Goal: Task Accomplishment & Management: Use online tool/utility

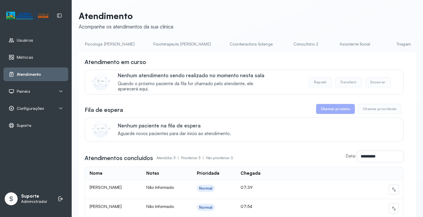
scroll to position [0, 310]
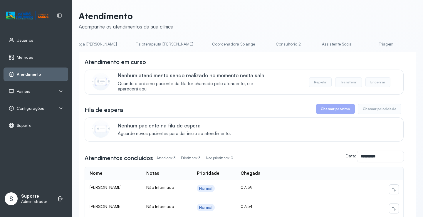
click at [365, 48] on link "Triagem" at bounding box center [385, 44] width 41 height 10
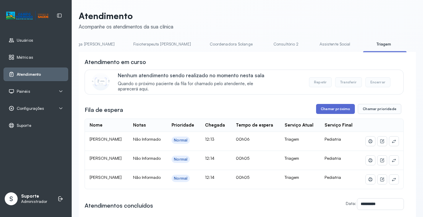
click at [340, 110] on button "Chamar próximo" at bounding box center [335, 109] width 39 height 10
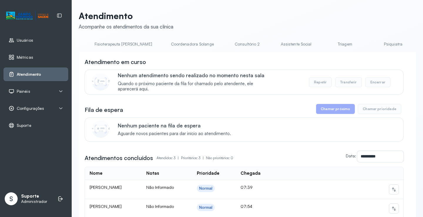
scroll to position [0, 354]
click at [322, 46] on link "Triagem" at bounding box center [342, 44] width 41 height 10
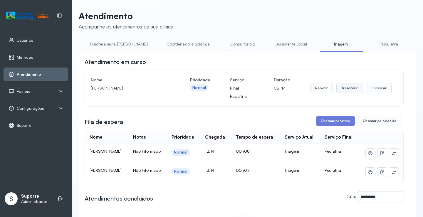
click at [348, 90] on button "Transferir" at bounding box center [349, 88] width 27 height 10
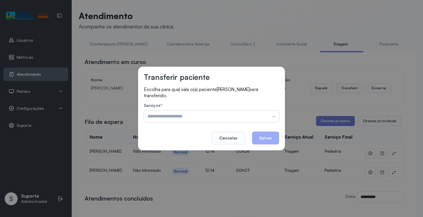
click at [274, 117] on input "text" at bounding box center [211, 116] width 135 height 12
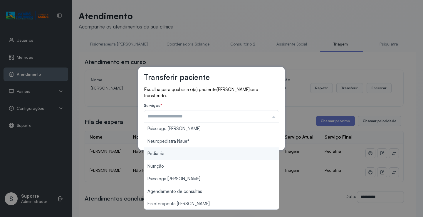
type input "*********"
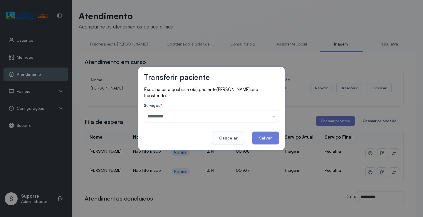
click at [163, 153] on div "Transferir paciente Escolha para qual sala o(a) paciente MARIA CLARA ARAUJO DOS…" at bounding box center [211, 108] width 423 height 217
click at [269, 138] on button "Salvar" at bounding box center [265, 138] width 27 height 13
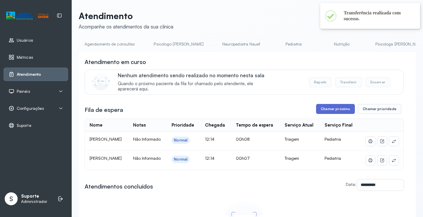
click at [336, 112] on button "Chamar próximo" at bounding box center [335, 109] width 39 height 10
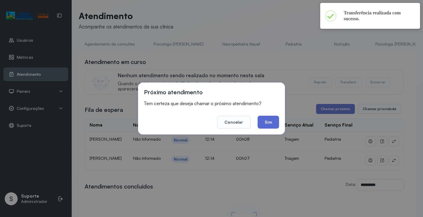
click at [272, 127] on button "Sim" at bounding box center [268, 122] width 21 height 13
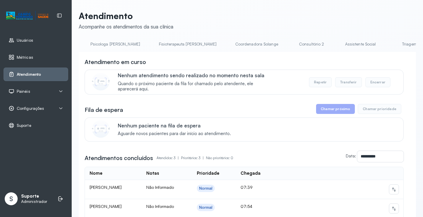
scroll to position [0, 305]
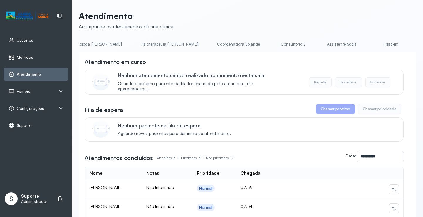
click at [370, 46] on link "Triagem" at bounding box center [390, 44] width 41 height 10
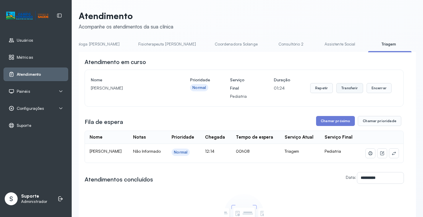
click at [346, 89] on button "Transferir" at bounding box center [349, 88] width 27 height 10
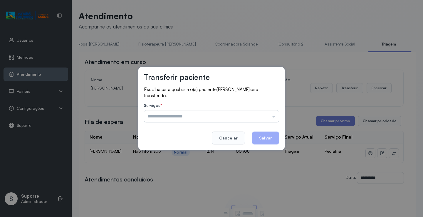
click at [275, 118] on input "text" at bounding box center [211, 116] width 135 height 12
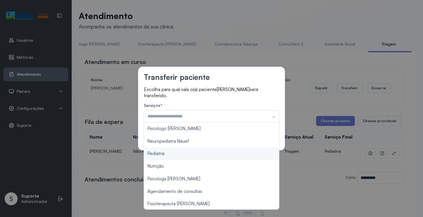
type input "*********"
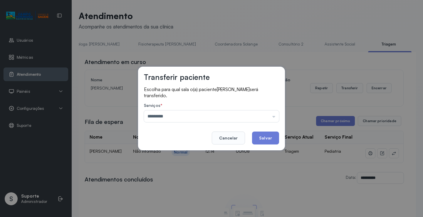
click at [176, 154] on div "Transferir paciente Escolha para qual sala o(a) paciente RAVY GOMES FERREIRA se…" at bounding box center [211, 108] width 423 height 217
click at [267, 140] on button "Salvar" at bounding box center [265, 138] width 27 height 13
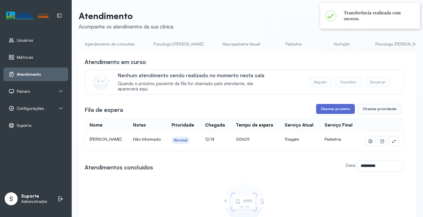
click at [335, 112] on button "Chamar próximo" at bounding box center [335, 109] width 39 height 10
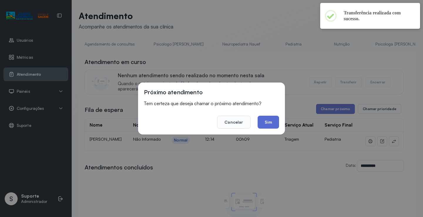
click at [267, 122] on button "Sim" at bounding box center [268, 122] width 21 height 13
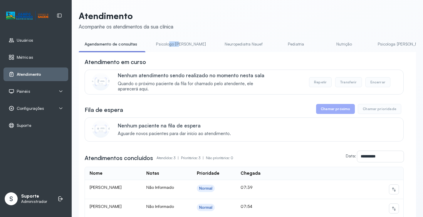
click at [176, 51] on li "Psicologo [PERSON_NAME]" at bounding box center [182, 45] width 64 height 13
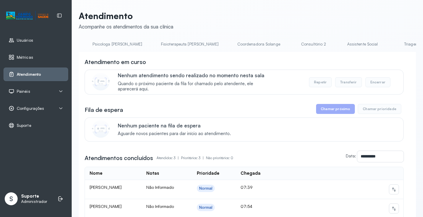
scroll to position [0, 313]
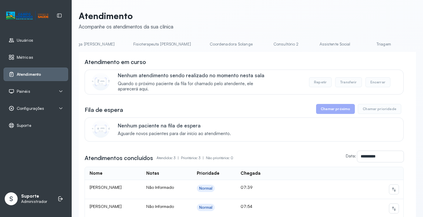
click at [363, 45] on link "Triagem" at bounding box center [383, 44] width 41 height 10
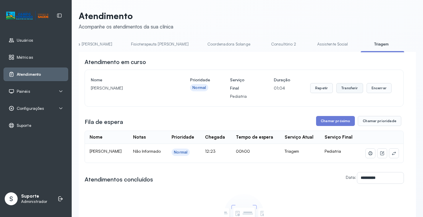
click at [351, 88] on button "Transferir" at bounding box center [349, 88] width 27 height 10
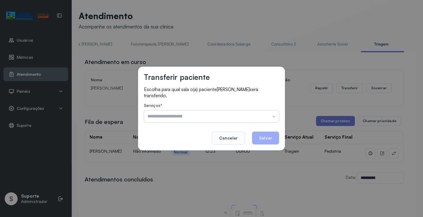
click at [273, 117] on input "text" at bounding box center [211, 116] width 135 height 12
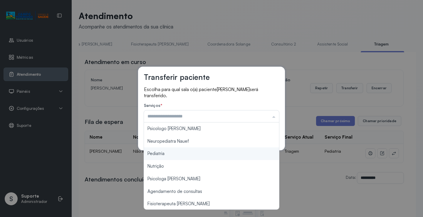
type input "*********"
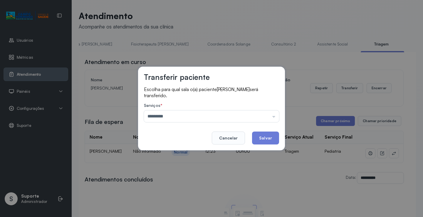
drag, startPoint x: 171, startPoint y: 154, endPoint x: 238, endPoint y: 146, distance: 67.8
click at [173, 154] on div "Transferir paciente Escolha para qual sala o(a) paciente ISABELA GOMES FERREIRA…" at bounding box center [211, 108] width 423 height 217
click at [274, 136] on button "Salvar" at bounding box center [265, 138] width 27 height 13
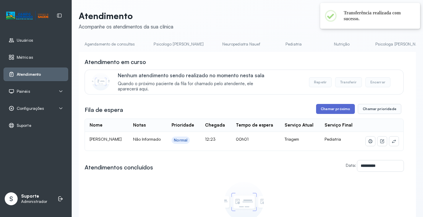
click at [332, 111] on button "Chamar próximo" at bounding box center [335, 109] width 39 height 10
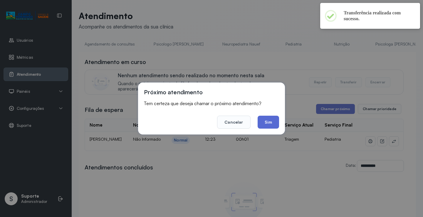
click at [271, 128] on button "Sim" at bounding box center [268, 122] width 21 height 13
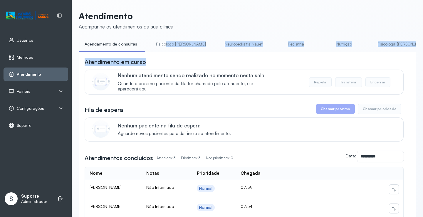
drag, startPoint x: 163, startPoint y: 52, endPoint x: 195, endPoint y: 56, distance: 32.0
click at [198, 57] on div "**********" at bounding box center [247, 157] width 337 height 236
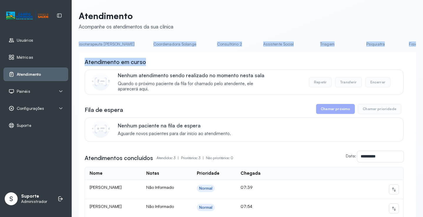
scroll to position [0, 371]
click at [305, 44] on link "Triagem" at bounding box center [325, 44] width 41 height 10
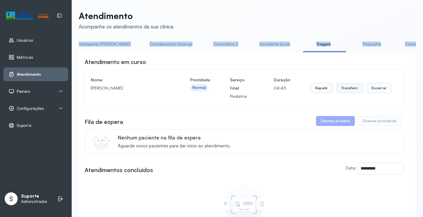
click at [347, 91] on button "Transferir" at bounding box center [349, 88] width 27 height 10
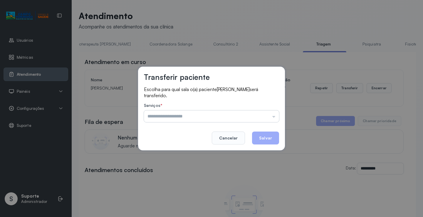
click at [273, 117] on input "text" at bounding box center [211, 116] width 135 height 12
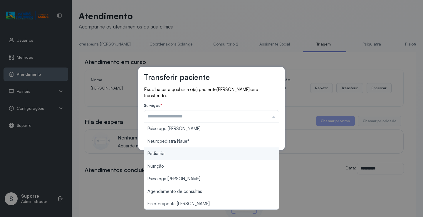
type input "*********"
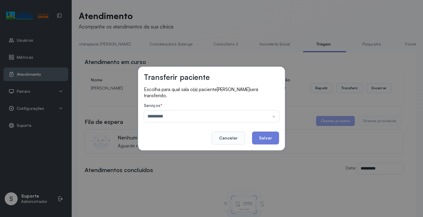
click at [181, 152] on div "Transferir paciente Escolha para qual sala o(a) paciente ISABELLA CARNEIRO DE S…" at bounding box center [211, 108] width 423 height 217
click at [265, 139] on button "Salvar" at bounding box center [265, 138] width 27 height 13
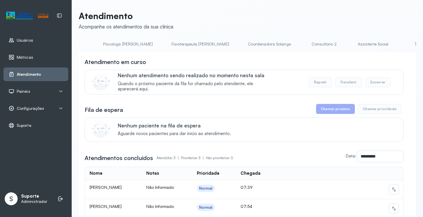
scroll to position [0, 325]
click at [351, 48] on link "Triagem" at bounding box center [371, 44] width 41 height 10
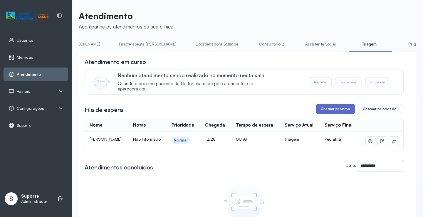
click at [335, 112] on button "Chamar próximo" at bounding box center [335, 109] width 39 height 10
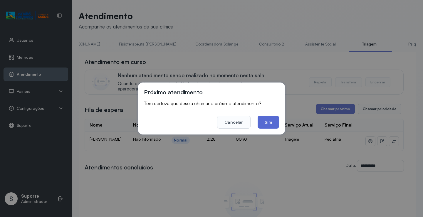
click at [267, 123] on button "Sim" at bounding box center [268, 122] width 21 height 13
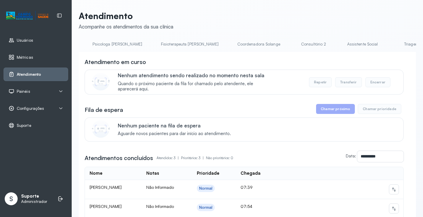
scroll to position [0, 318]
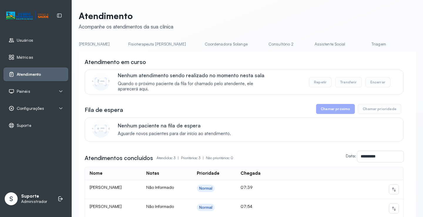
click at [358, 44] on link "Triagem" at bounding box center [378, 44] width 41 height 10
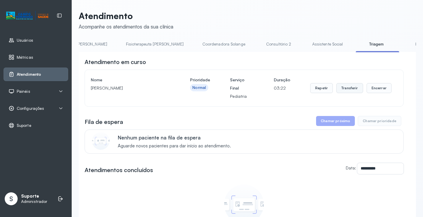
click at [347, 91] on button "Transferir" at bounding box center [349, 88] width 27 height 10
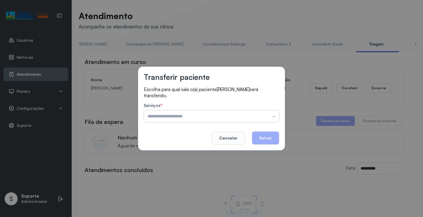
click at [273, 117] on input "text" at bounding box center [211, 116] width 135 height 12
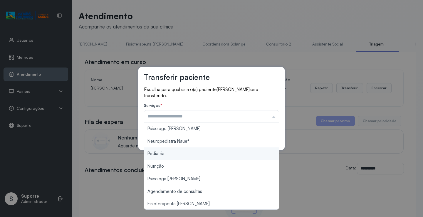
type input "*********"
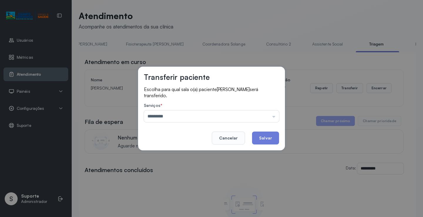
click at [171, 153] on div "Transferir paciente Escolha para qual sala o(a) paciente IGOR MIGUEL DA SILVA S…" at bounding box center [211, 108] width 423 height 217
click at [268, 137] on button "Salvar" at bounding box center [265, 138] width 27 height 13
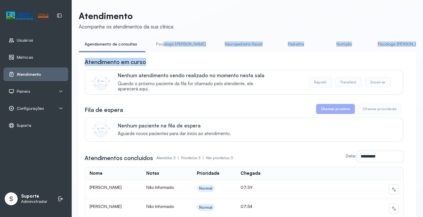
drag, startPoint x: 172, startPoint y: 53, endPoint x: 181, endPoint y: 56, distance: 9.3
click at [181, 56] on div "**********" at bounding box center [247, 157] width 337 height 236
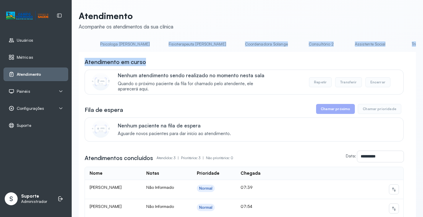
scroll to position [0, 291]
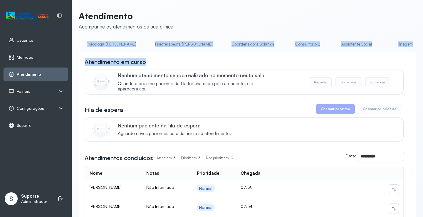
click at [385, 43] on link "Triagem" at bounding box center [405, 44] width 41 height 10
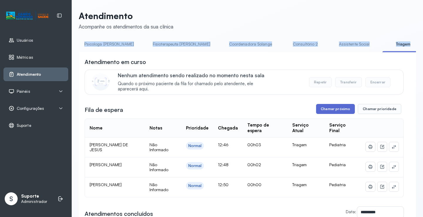
drag, startPoint x: 335, startPoint y: 106, endPoint x: 333, endPoint y: 111, distance: 5.4
click at [333, 111] on button "Chamar próximo" at bounding box center [335, 109] width 39 height 10
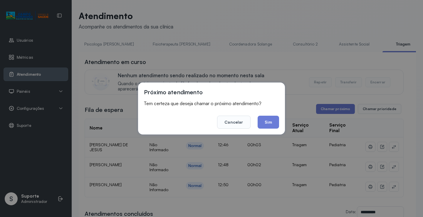
click at [333, 111] on div "Próximo atendimento Tem certeza que deseja chamar o próximo atendimento? Cancel…" at bounding box center [211, 108] width 423 height 217
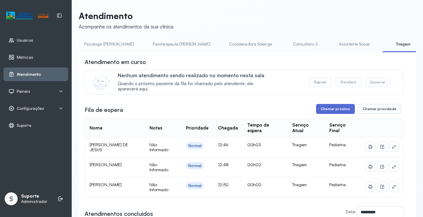
click at [329, 112] on button "Chamar próximo" at bounding box center [335, 109] width 39 height 10
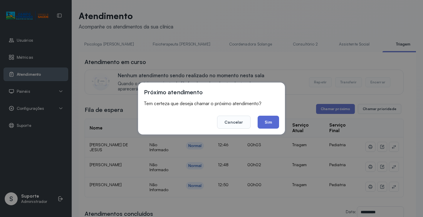
click at [269, 118] on button "Sim" at bounding box center [268, 122] width 21 height 13
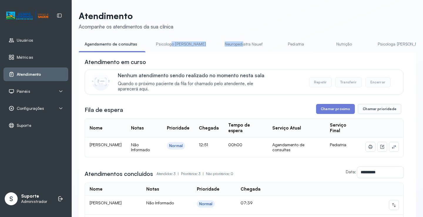
drag, startPoint x: 169, startPoint y: 52, endPoint x: 220, endPoint y: 49, distance: 50.9
click at [220, 49] on ul "Agendamento de consultas Psicologo [PERSON_NAME] Nauef Pediatria Nutrição Psico…" at bounding box center [247, 45] width 337 height 13
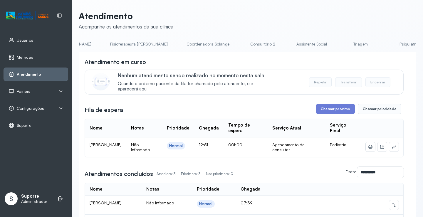
scroll to position [0, 392]
click at [284, 45] on link "Triagem" at bounding box center [304, 44] width 41 height 10
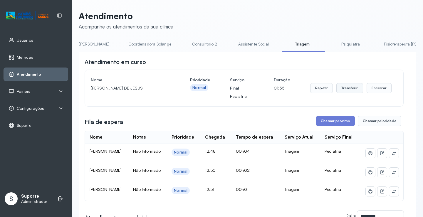
click at [344, 89] on button "Transferir" at bounding box center [349, 88] width 27 height 10
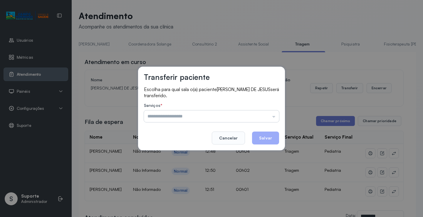
click at [274, 118] on input "text" at bounding box center [211, 116] width 135 height 12
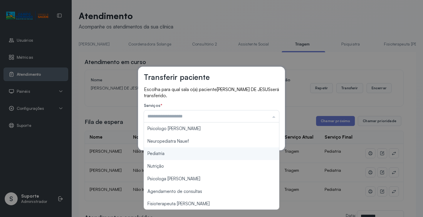
type input "*********"
click at [178, 155] on div "Transferir paciente Escolha para qual sala o(a) paciente BENJAMIM SANTOS DE JES…" at bounding box center [211, 108] width 423 height 217
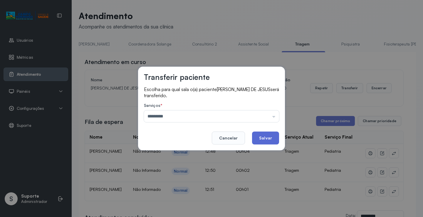
click at [269, 139] on button "Salvar" at bounding box center [265, 138] width 27 height 13
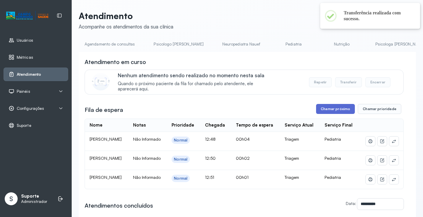
click at [339, 110] on button "Chamar próximo" at bounding box center [335, 109] width 39 height 10
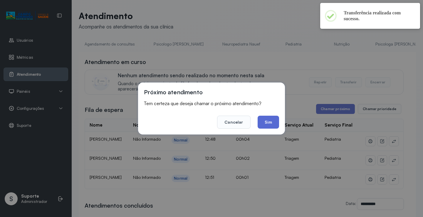
click at [264, 123] on button "Sim" at bounding box center [268, 122] width 21 height 13
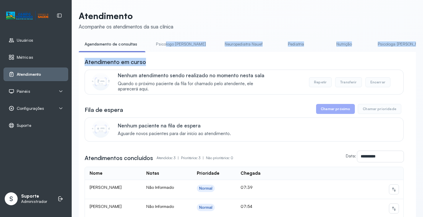
drag, startPoint x: 163, startPoint y: 52, endPoint x: 193, endPoint y: 54, distance: 29.4
click at [193, 54] on div "**********" at bounding box center [247, 157] width 337 height 236
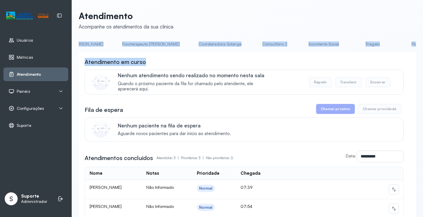
scroll to position [0, 335]
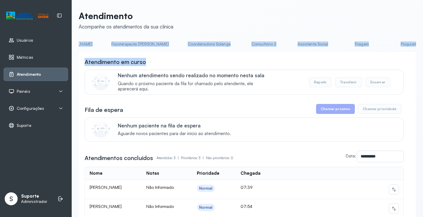
click at [341, 47] on link "Triagem" at bounding box center [361, 44] width 41 height 10
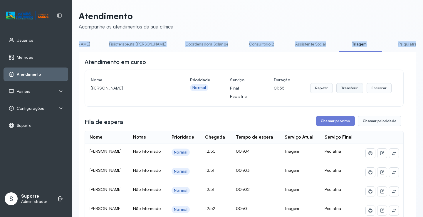
click at [343, 89] on button "Transferir" at bounding box center [349, 88] width 27 height 10
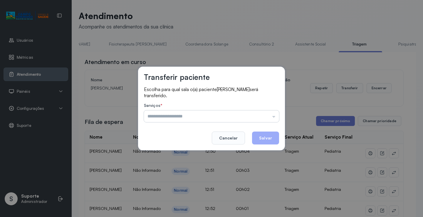
click at [275, 117] on input "text" at bounding box center [211, 116] width 135 height 12
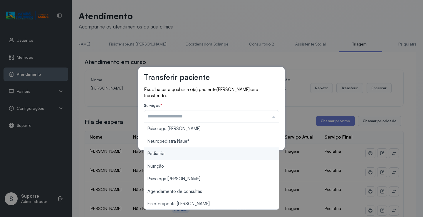
type input "*********"
drag, startPoint x: 178, startPoint y: 154, endPoint x: 186, endPoint y: 152, distance: 7.8
click at [179, 153] on div "Transferir paciente Escolha para qual sala o(a) paciente MARCIO JARDEL DE JESUS…" at bounding box center [211, 108] width 423 height 217
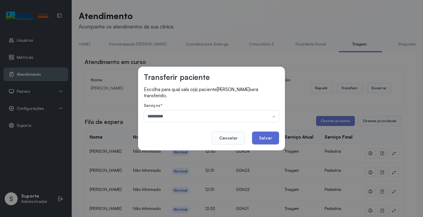
click at [260, 137] on button "Salvar" at bounding box center [265, 138] width 27 height 13
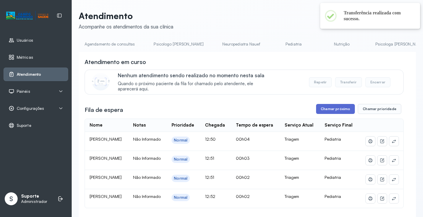
click at [334, 114] on button "Chamar próximo" at bounding box center [335, 109] width 39 height 10
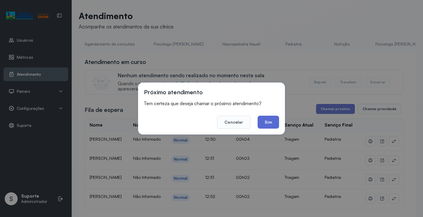
click at [270, 124] on button "Sim" at bounding box center [268, 122] width 21 height 13
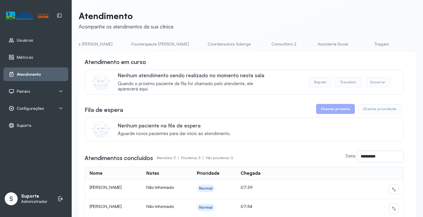
scroll to position [0, 321]
click at [355, 44] on link "Triagem" at bounding box center [375, 44] width 41 height 10
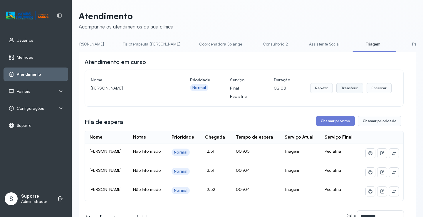
click at [347, 91] on button "Transferir" at bounding box center [349, 88] width 27 height 10
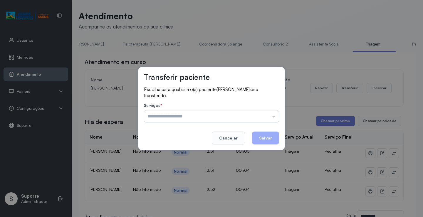
click at [276, 116] on input "text" at bounding box center [211, 116] width 135 height 12
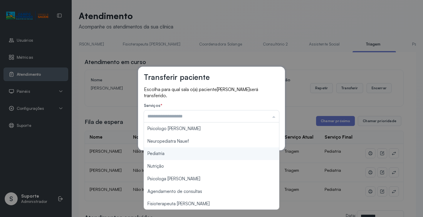
type input "*********"
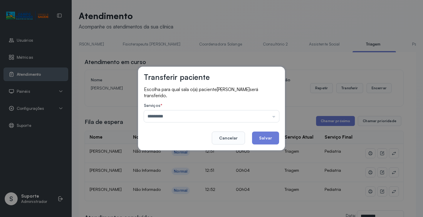
click at [189, 154] on div "Transferir paciente Escolha para qual sala o(a) paciente LIZ KATHERINE MIRANDA …" at bounding box center [211, 108] width 423 height 217
click at [265, 139] on button "Salvar" at bounding box center [265, 138] width 27 height 13
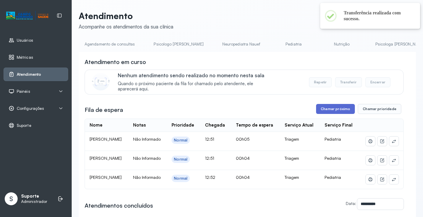
click at [333, 111] on button "Chamar próximo" at bounding box center [335, 109] width 39 height 10
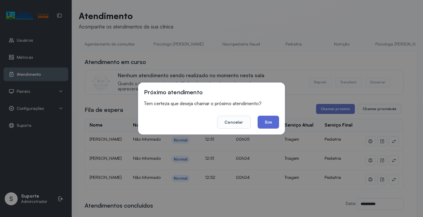
click at [273, 122] on button "Sim" at bounding box center [268, 122] width 21 height 13
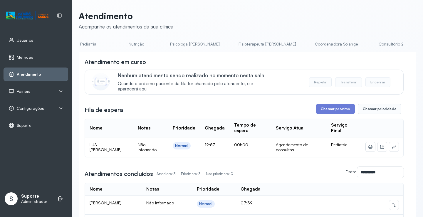
scroll to position [0, 208]
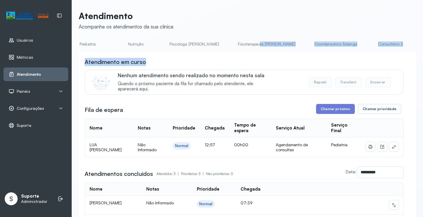
drag, startPoint x: 226, startPoint y: 52, endPoint x: 246, endPoint y: 67, distance: 25.6
click at [246, 67] on div "**********" at bounding box center [247, 164] width 337 height 251
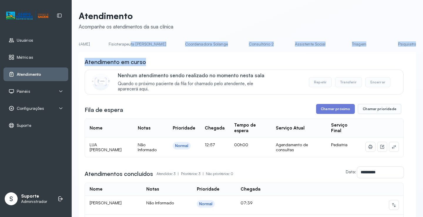
scroll to position [0, 354]
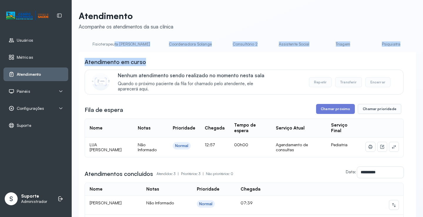
click at [322, 47] on link "Triagem" at bounding box center [342, 44] width 41 height 10
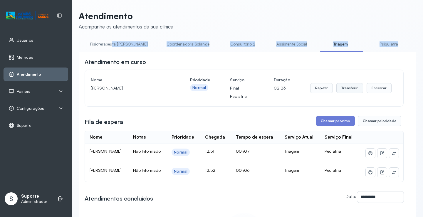
click at [353, 92] on button "Transferir" at bounding box center [349, 88] width 27 height 10
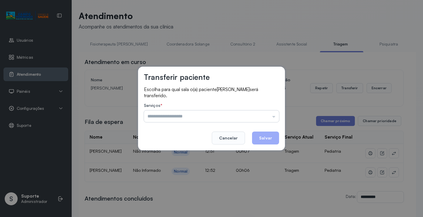
click at [273, 117] on input "text" at bounding box center [211, 116] width 135 height 12
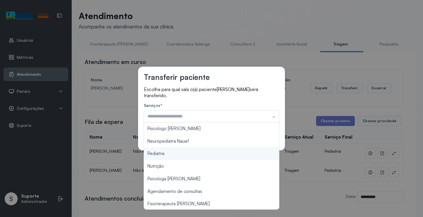
type input "*********"
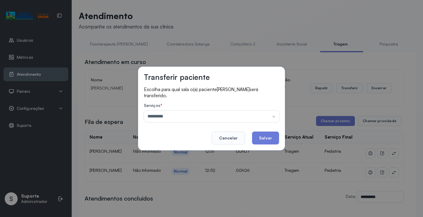
drag, startPoint x: 177, startPoint y: 152, endPoint x: 195, endPoint y: 155, distance: 18.9
click at [182, 153] on div "Transferir paciente Escolha para qual sala o(a) paciente [PERSON_NAME] será tra…" at bounding box center [211, 108] width 423 height 217
click at [271, 136] on button "Salvar" at bounding box center [265, 138] width 27 height 13
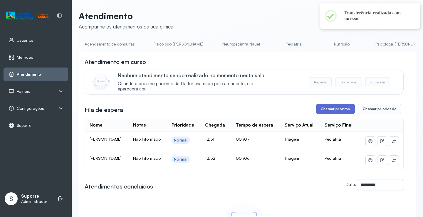
click at [338, 112] on button "Chamar próximo" at bounding box center [335, 109] width 39 height 10
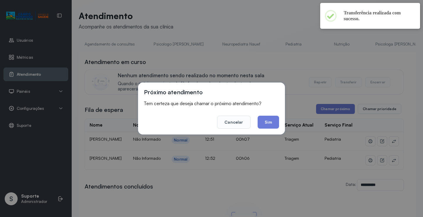
click at [269, 123] on button "Sim" at bounding box center [268, 122] width 21 height 13
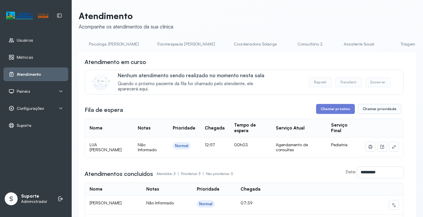
scroll to position [0, 303]
click at [373, 45] on link "Triagem" at bounding box center [393, 44] width 41 height 10
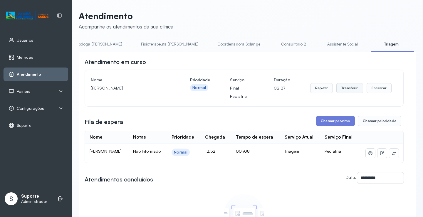
click at [353, 88] on button "Transferir" at bounding box center [349, 88] width 27 height 10
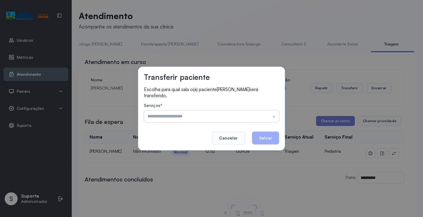
click at [273, 116] on input "text" at bounding box center [211, 116] width 135 height 12
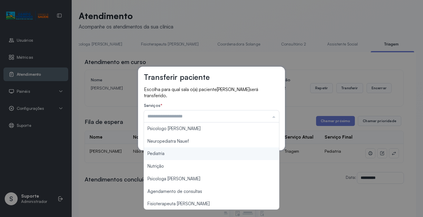
type input "*********"
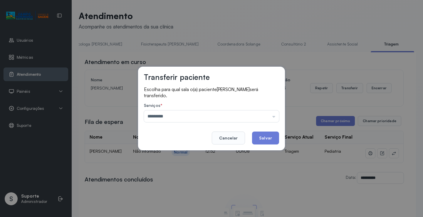
click at [185, 155] on div "Transferir paciente Escolha para qual sala o(a) paciente [PERSON_NAME] será tra…" at bounding box center [211, 108] width 423 height 217
click at [266, 136] on button "Salvar" at bounding box center [265, 138] width 27 height 13
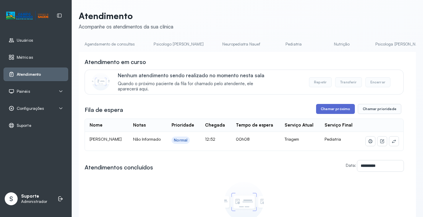
click at [340, 111] on button "Chamar próximo" at bounding box center [335, 109] width 39 height 10
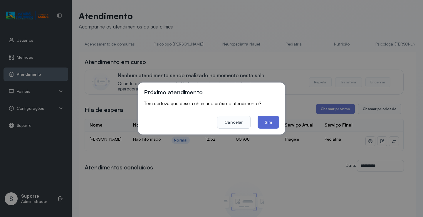
click at [273, 124] on button "Sim" at bounding box center [268, 122] width 21 height 13
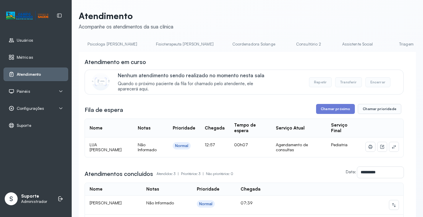
scroll to position [0, 298]
click at [377, 46] on link "Triagem" at bounding box center [397, 44] width 41 height 10
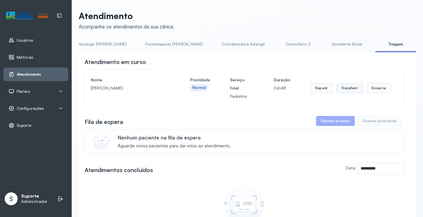
click at [347, 90] on button "Transferir" at bounding box center [349, 88] width 27 height 10
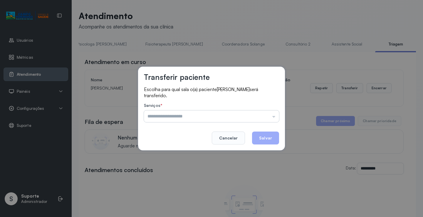
click at [274, 118] on input "text" at bounding box center [211, 116] width 135 height 12
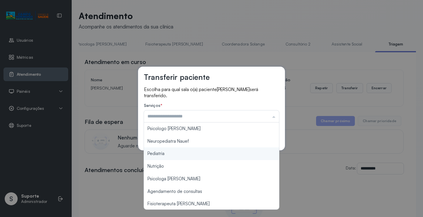
type input "*********"
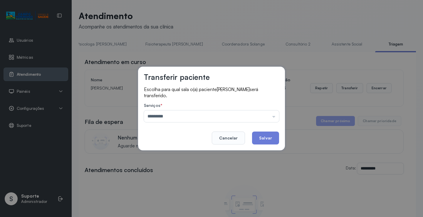
click at [169, 154] on div "Transferir paciente Escolha para qual sala o(a) paciente LIAM EMANUEL SANTOS CA…" at bounding box center [211, 108] width 423 height 217
click at [267, 139] on button "Salvar" at bounding box center [265, 138] width 27 height 13
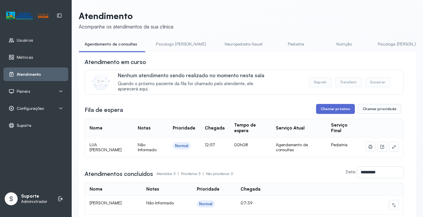
click at [330, 111] on button "Chamar próximo" at bounding box center [335, 109] width 39 height 10
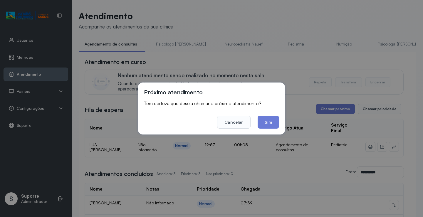
click at [267, 125] on button "Sim" at bounding box center [268, 122] width 21 height 13
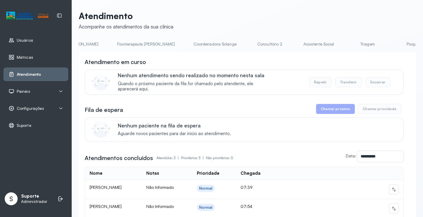
scroll to position [0, 333]
click at [343, 48] on link "Triagem" at bounding box center [363, 44] width 41 height 10
click at [360, 43] on link "Triagem" at bounding box center [380, 44] width 41 height 10
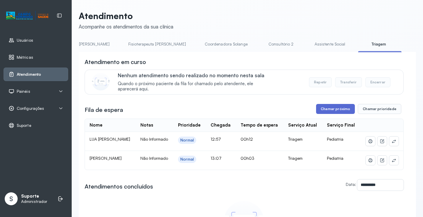
click at [338, 110] on button "Chamar próximo" at bounding box center [335, 109] width 39 height 10
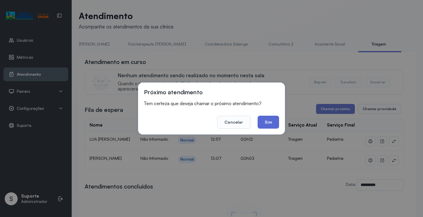
click at [271, 123] on button "Sim" at bounding box center [268, 122] width 21 height 13
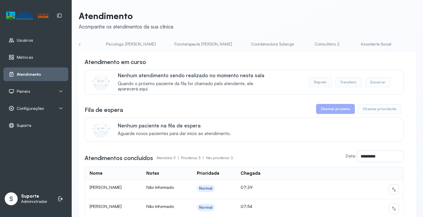
scroll to position [0, 282]
click at [273, 56] on div "**********" at bounding box center [247, 163] width 337 height 223
click at [275, 53] on div "Agendamento de consultas Psicologo [PERSON_NAME] Nauef Pediatria Nutrição Psico…" at bounding box center [247, 45] width 337 height 13
click at [321, 47] on link "Triagem" at bounding box center [341, 44] width 41 height 10
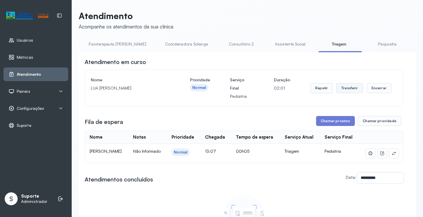
click at [350, 91] on button "Transferir" at bounding box center [349, 88] width 27 height 10
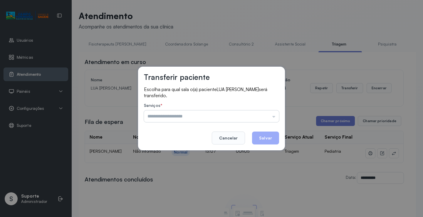
click at [274, 117] on input "text" at bounding box center [211, 116] width 135 height 12
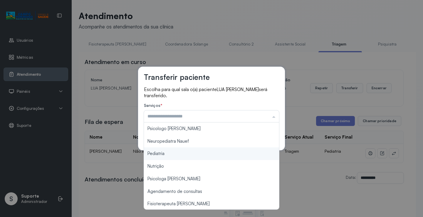
type input "*********"
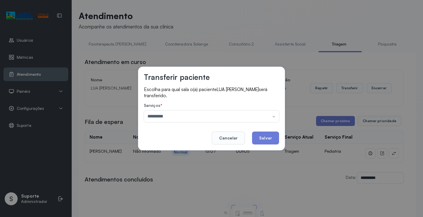
click at [181, 154] on div "Transferir paciente Escolha para qual sala o(a) paciente LUA [PERSON_NAME] será…" at bounding box center [211, 108] width 423 height 217
click at [267, 138] on button "Salvar" at bounding box center [265, 138] width 27 height 13
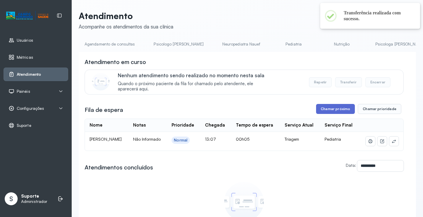
click at [337, 110] on button "Chamar próximo" at bounding box center [335, 109] width 39 height 10
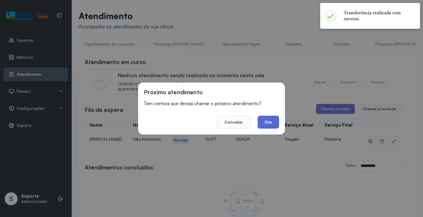
click at [270, 123] on button "Sim" at bounding box center [268, 122] width 21 height 13
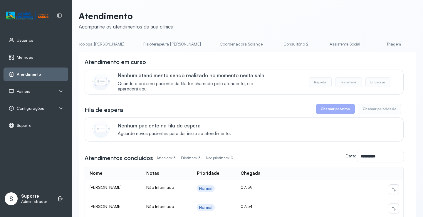
scroll to position [0, 349]
click at [327, 46] on link "Triagem" at bounding box center [347, 44] width 41 height 10
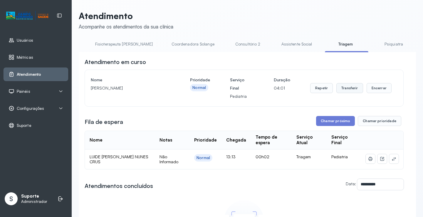
click at [351, 91] on button "Transferir" at bounding box center [349, 88] width 27 height 10
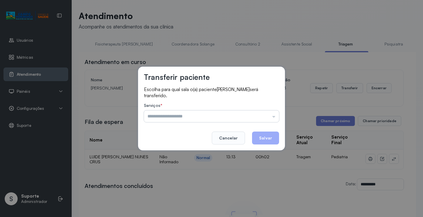
click at [274, 117] on input "text" at bounding box center [211, 116] width 135 height 12
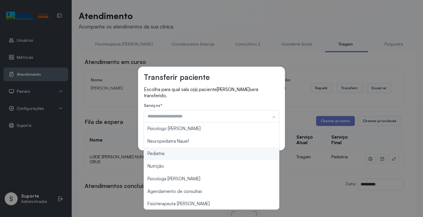
type input "*********"
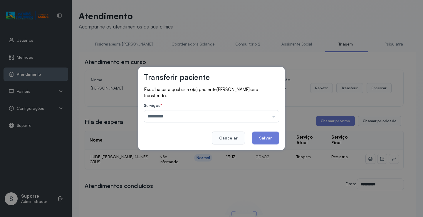
click at [178, 154] on div "Transferir paciente Escolha para qual sala o(a) paciente RAVI GABRIEL DOS SANTO…" at bounding box center [211, 108] width 423 height 217
click at [265, 136] on button "Salvar" at bounding box center [265, 138] width 27 height 13
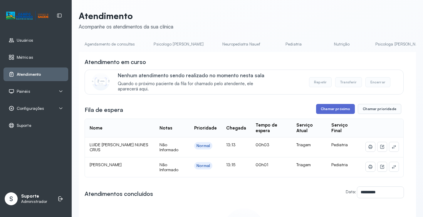
click at [336, 110] on button "Chamar próximo" at bounding box center [335, 109] width 39 height 10
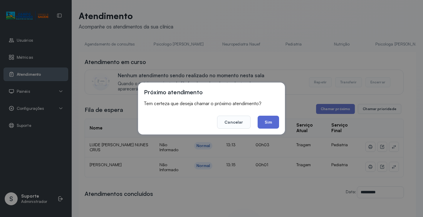
click at [270, 124] on button "Sim" at bounding box center [268, 122] width 21 height 13
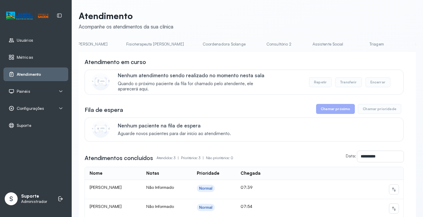
scroll to position [0, 325]
click at [351, 46] on link "Triagem" at bounding box center [371, 44] width 41 height 10
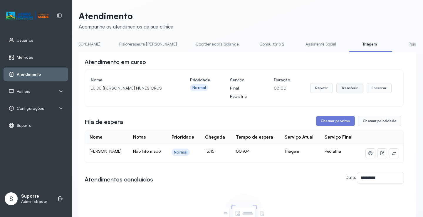
click at [347, 90] on button "Transferir" at bounding box center [349, 88] width 27 height 10
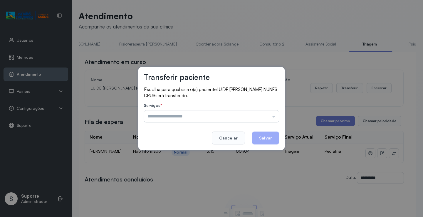
click at [274, 117] on input "text" at bounding box center [211, 116] width 135 height 12
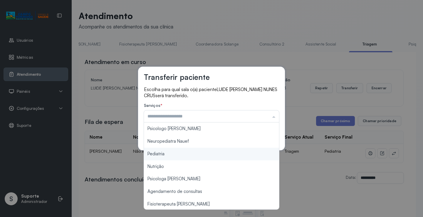
type input "*********"
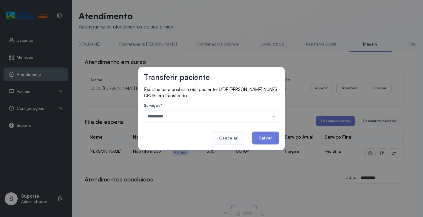
click at [164, 153] on div "Transferir paciente Escolha para qual sala o(a) paciente LUIDE [PERSON_NAME] se…" at bounding box center [211, 108] width 423 height 217
click at [273, 138] on button "Salvar" at bounding box center [265, 138] width 27 height 13
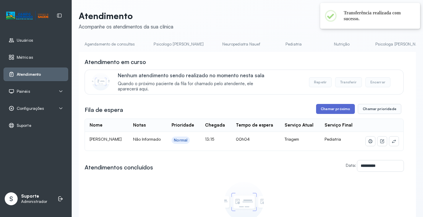
click at [330, 107] on button "Chamar próximo" at bounding box center [335, 109] width 39 height 10
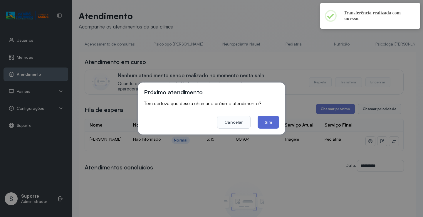
click at [267, 121] on button "Sim" at bounding box center [268, 122] width 21 height 13
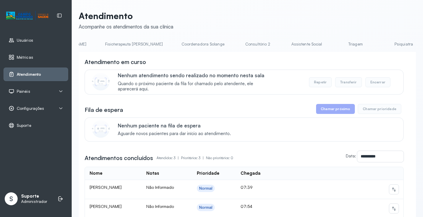
scroll to position [0, 348]
click at [328, 47] on link "Triagem" at bounding box center [348, 44] width 41 height 10
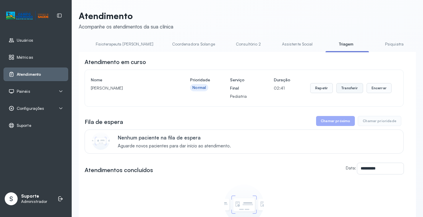
click at [349, 92] on button "Transferir" at bounding box center [349, 88] width 27 height 10
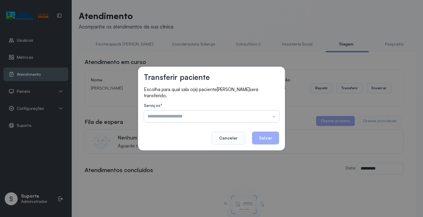
click at [273, 117] on input "text" at bounding box center [211, 116] width 135 height 12
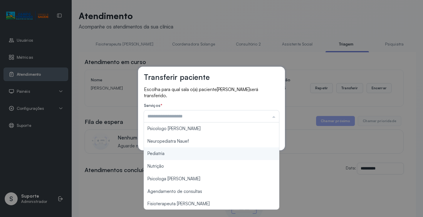
type input "*********"
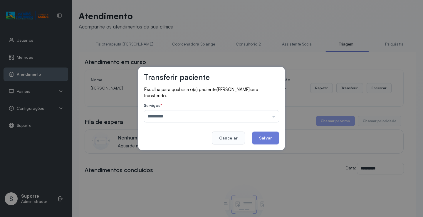
drag, startPoint x: 180, startPoint y: 154, endPoint x: 197, endPoint y: 150, distance: 17.5
click at [187, 153] on div "Transferir paciente Escolha para qual sala o(a) paciente [PERSON_NAME] será tra…" at bounding box center [211, 108] width 423 height 217
click at [270, 136] on button "Salvar" at bounding box center [265, 138] width 27 height 13
